Goal: Information Seeking & Learning: Learn about a topic

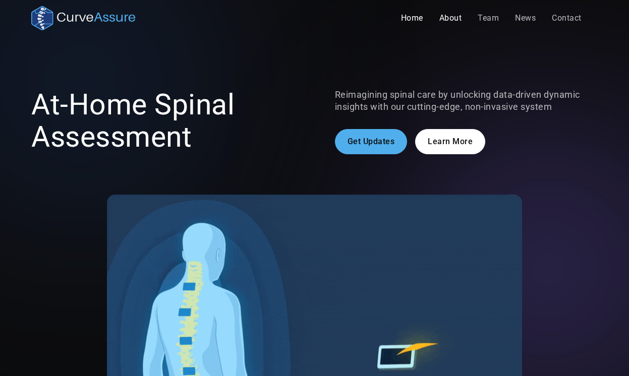
click at [451, 19] on link "About" at bounding box center [450, 18] width 39 height 20
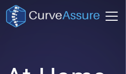
click at [110, 15] on div "menu" at bounding box center [111, 16] width 24 height 24
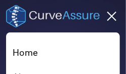
click at [31, 53] on link "Home" at bounding box center [63, 52] width 100 height 24
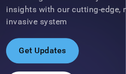
scroll to position [204, 0]
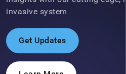
click at [53, 65] on link "Learn More" at bounding box center [41, 73] width 70 height 25
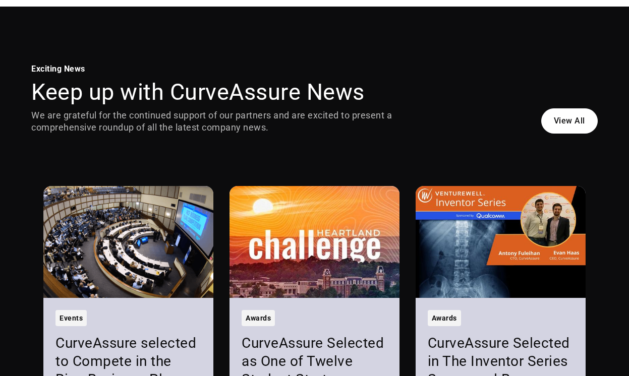
scroll to position [513, 0]
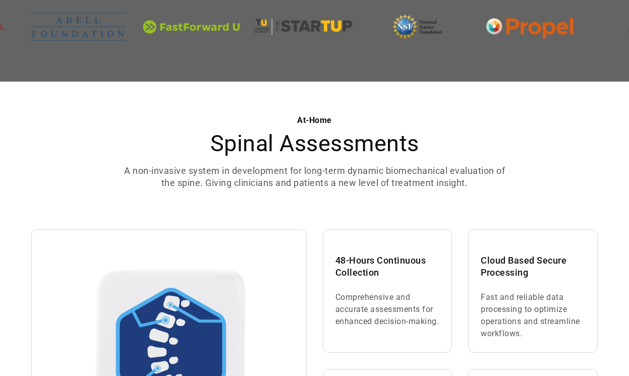
click at [125, 73] on h2 "Spinal Assessments" at bounding box center [314, 144] width 387 height 26
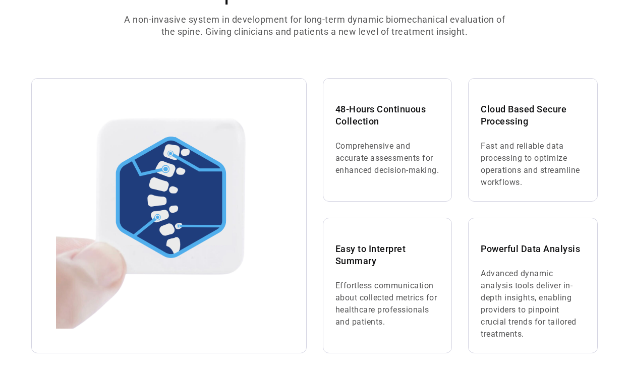
scroll to position [715, 0]
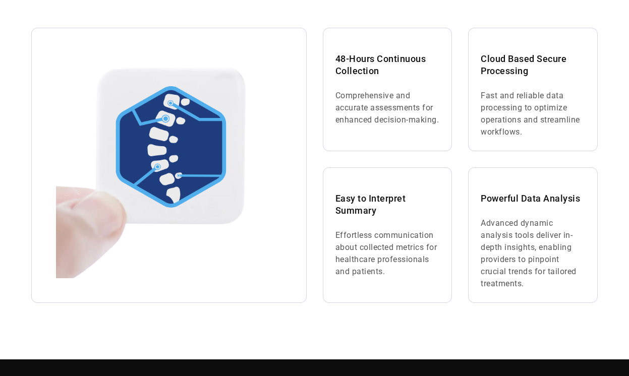
click at [125, 73] on h3 "Easy to Interpret Summary" at bounding box center [388, 205] width 104 height 24
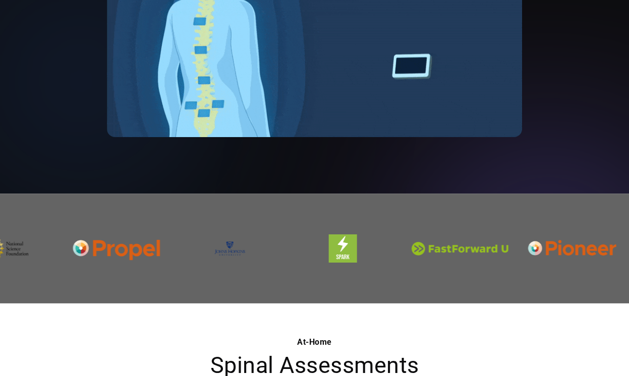
scroll to position [0, 0]
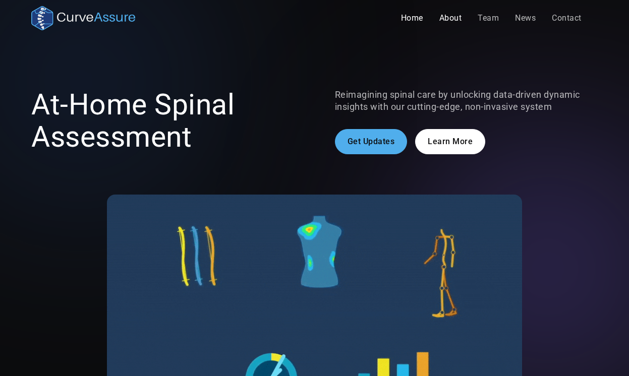
click at [125, 17] on link "About" at bounding box center [450, 18] width 39 height 20
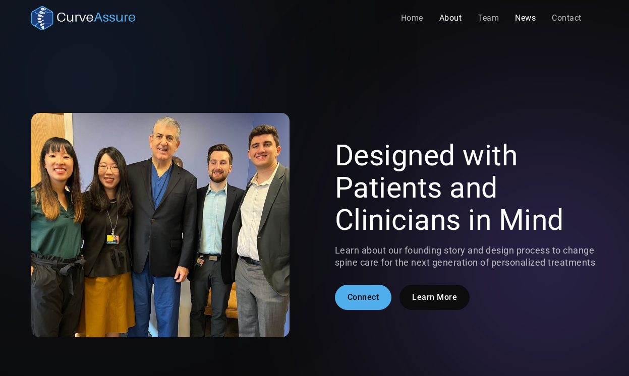
click at [521, 18] on link "News" at bounding box center [525, 18] width 37 height 20
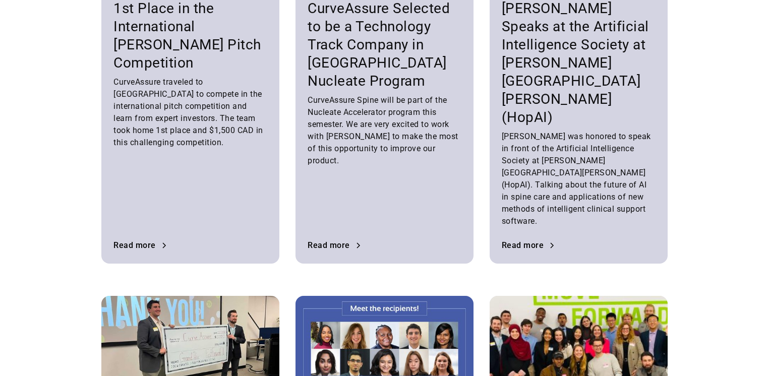
scroll to position [2418, 0]
